Goal: Task Accomplishment & Management: Manage account settings

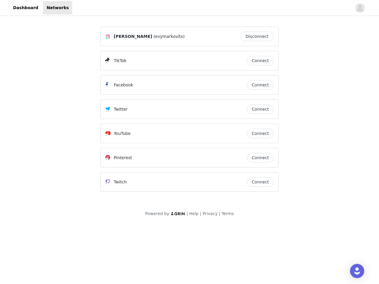
click at [190, 112] on div "Twitter" at bounding box center [177, 109] width 142 height 7
click at [190, 8] on div at bounding box center [212, 7] width 280 height 13
click at [360, 8] on icon "avatar" at bounding box center [360, 7] width 6 height 9
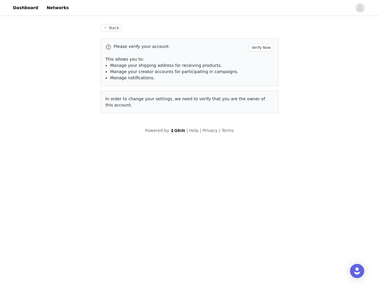
click at [259, 36] on div "Back Please verify your account. Verify Now This allows you to: Manage your shi…" at bounding box center [189, 68] width 193 height 103
click at [260, 61] on p "This allows you to:" at bounding box center [190, 59] width 168 height 6
click at [260, 85] on div "Please verify your account. Verify Now This allows you to: Manage your shipping…" at bounding box center [189, 63] width 178 height 48
click at [260, 109] on div "Back Please verify your account. Verify Now This allows you to: Manage your shi…" at bounding box center [189, 68] width 193 height 103
click at [260, 134] on div "Powered by | Help | Privacy | Terms" at bounding box center [189, 134] width 379 height 13
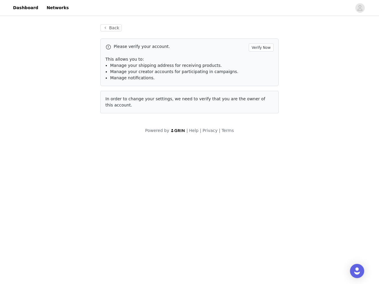
click at [260, 158] on body "Dashboard Networks Back Please verify your account. Verify Now This allows you …" at bounding box center [189, 142] width 379 height 284
